Goal: Check status: Check status

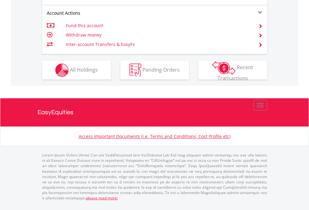
scroll to position [612, 0]
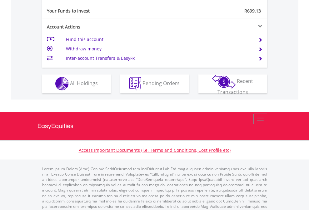
scroll to position [612, 0]
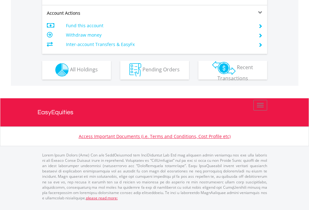
scroll to position [585, 0]
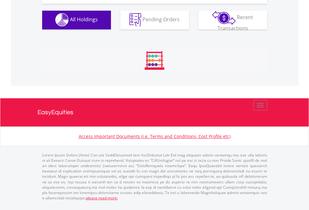
scroll to position [720, 0]
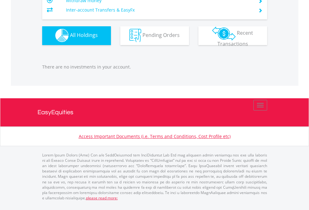
scroll to position [60, 98]
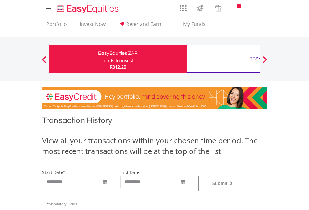
type input "**********"
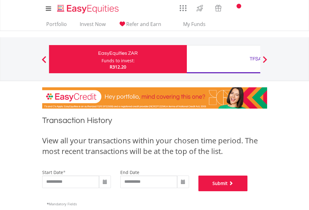
click at [248, 191] on button "Submit" at bounding box center [223, 183] width 49 height 16
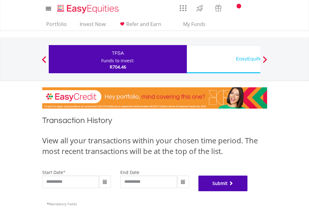
click at [248, 191] on button "Submit" at bounding box center [223, 183] width 49 height 16
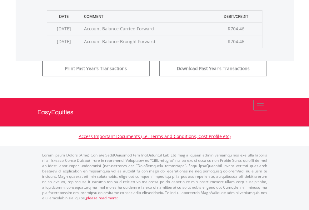
scroll to position [254, 0]
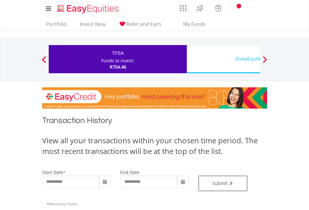
click at [224, 59] on div "EasyEquities USD" at bounding box center [256, 58] width 130 height 9
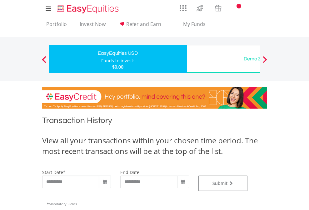
type input "**********"
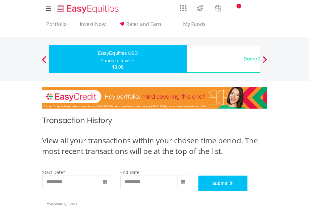
click at [248, 191] on button "Submit" at bounding box center [223, 183] width 49 height 16
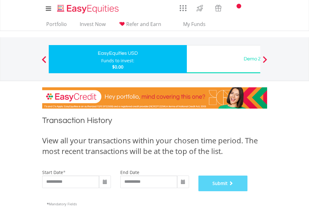
scroll to position [254, 0]
